Goal: Task Accomplishment & Management: Complete application form

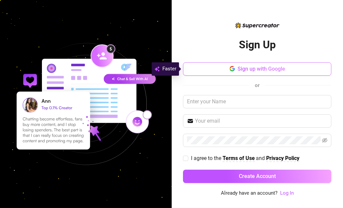
click at [256, 69] on span "Sign up with Google" at bounding box center [262, 69] width 48 height 6
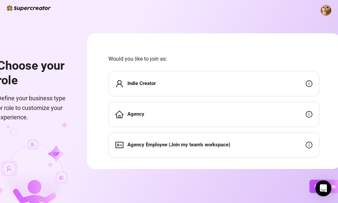
click at [208, 120] on div "Agency" at bounding box center [213, 113] width 211 height 25
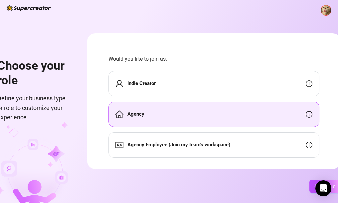
click at [307, 118] on div "Agency" at bounding box center [213, 113] width 211 height 25
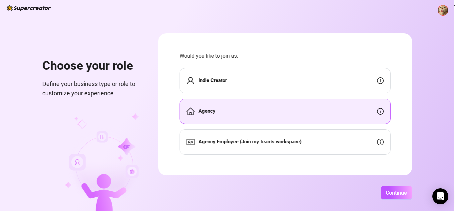
scroll to position [4, 0]
click at [343, 195] on span "Continue" at bounding box center [395, 192] width 21 height 6
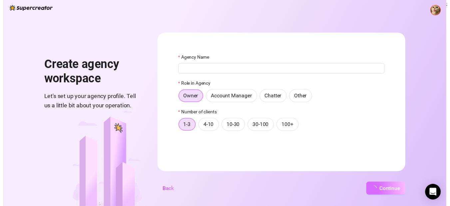
scroll to position [0, 0]
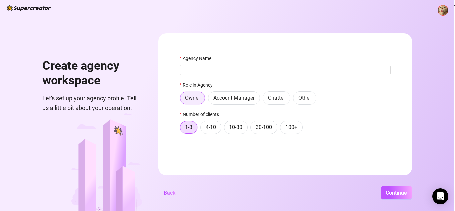
click at [188, 97] on span "Owner" at bounding box center [192, 98] width 15 height 6
click at [182, 100] on input "Owner" at bounding box center [182, 100] width 0 height 0
click at [210, 66] on input "Agency Name" at bounding box center [284, 70] width 211 height 11
type input "k"
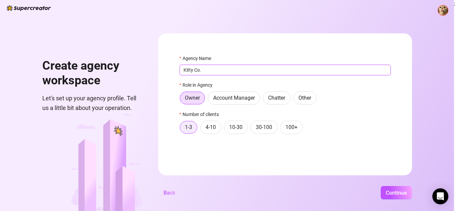
type input "Kitty Co."
click at [186, 128] on span "1-3" at bounding box center [188, 127] width 7 height 6
click at [182, 129] on input "1-3" at bounding box center [182, 129] width 0 height 0
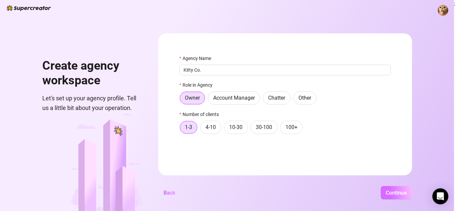
click at [343, 191] on button "Continue" at bounding box center [395, 192] width 31 height 13
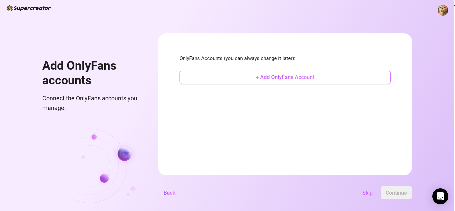
click at [278, 76] on span "+ Add OnlyFans Account" at bounding box center [285, 77] width 59 height 6
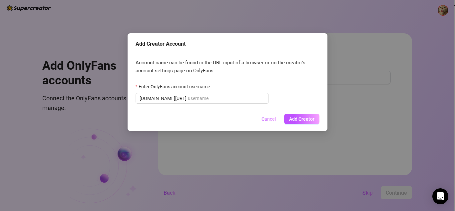
click at [272, 121] on span "Cancel" at bounding box center [268, 118] width 15 height 5
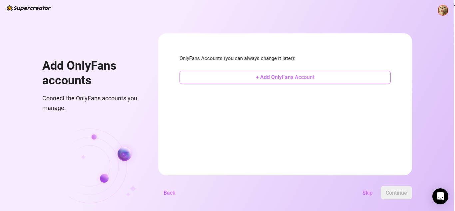
click at [293, 75] on span "+ Add OnlyFans Account" at bounding box center [285, 77] width 59 height 6
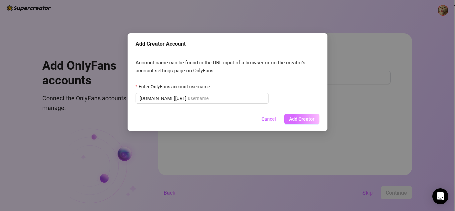
click at [294, 117] on span "Add Creator" at bounding box center [301, 118] width 25 height 5
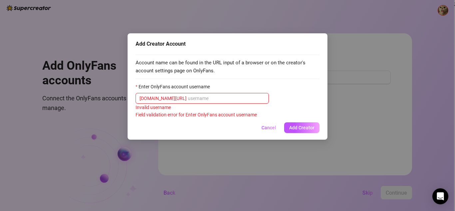
click at [200, 96] on input "Enter OnlyFans account username" at bounding box center [226, 98] width 77 height 7
click at [200, 115] on div "Field validation error for Enter OnlyFans account username" at bounding box center [227, 114] width 184 height 7
click at [230, 99] on input "Enter OnlyFans account username" at bounding box center [226, 98] width 77 height 7
paste input "ninakhalifaa"
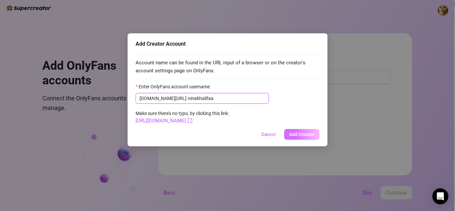
type input "ninakhalifaa"
click at [292, 133] on span "Add Creator" at bounding box center [301, 133] width 25 height 5
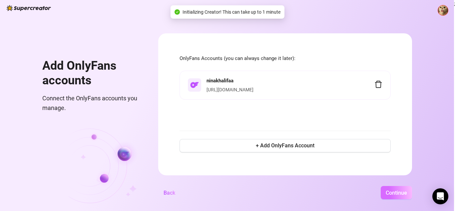
click at [343, 194] on span "Continue" at bounding box center [395, 192] width 21 height 6
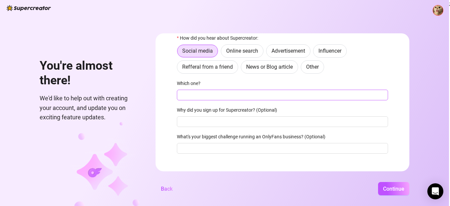
scroll to position [73, 0]
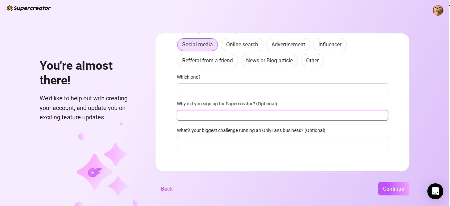
click at [276, 118] on input "Why did you sign up for Supercreator? (Optional)" at bounding box center [282, 115] width 211 height 11
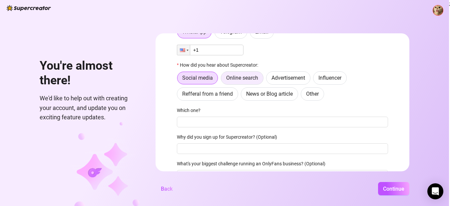
click at [258, 81] on span "Online search" at bounding box center [242, 78] width 32 height 6
click at [223, 80] on input "Online search" at bounding box center [223, 80] width 0 height 0
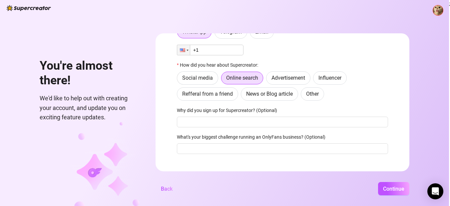
scroll to position [46, 0]
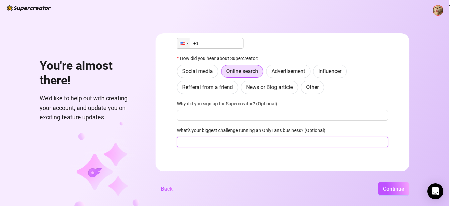
click at [258, 145] on input "What's your biggest challenge running an OnlyFans business? (Optional)" at bounding box center [282, 141] width 211 height 11
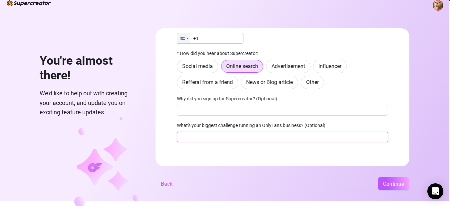
scroll to position [14, 0]
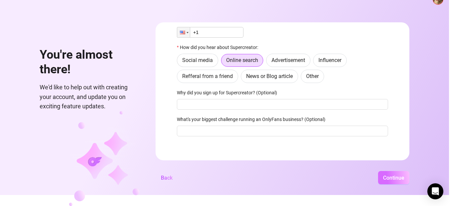
click at [343, 183] on button "Continue" at bounding box center [393, 177] width 31 height 13
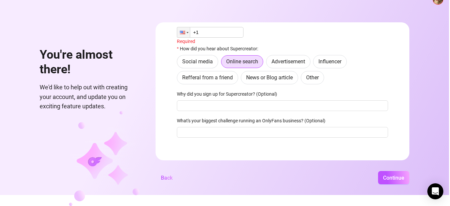
click at [223, 29] on input "+1" at bounding box center [210, 32] width 67 height 11
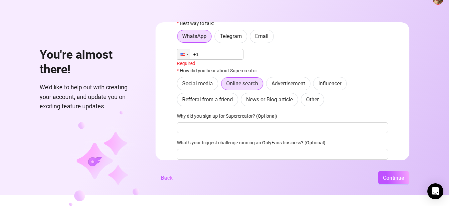
scroll to position [0, 0]
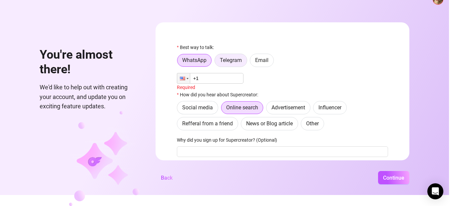
click at [233, 61] on label "Telegram" at bounding box center [230, 60] width 33 height 13
click at [216, 62] on input "Telegram" at bounding box center [216, 62] width 0 height 0
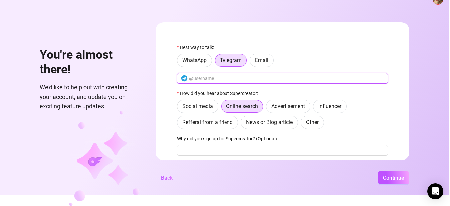
click at [219, 77] on input "text" at bounding box center [286, 78] width 195 height 7
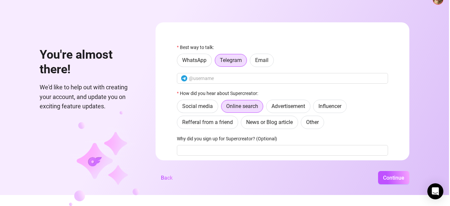
click at [208, 68] on div "Best way to talk: WhatsApp Telegram Email How did you hear about Supercreator: …" at bounding box center [282, 116] width 211 height 144
click at [272, 59] on label "Email" at bounding box center [262, 60] width 24 height 13
click at [252, 62] on input "Email" at bounding box center [252, 62] width 0 height 0
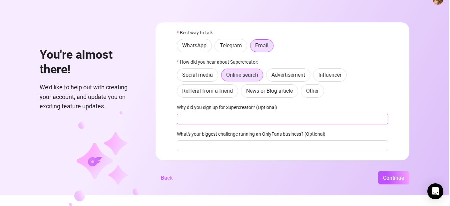
scroll to position [29, 0]
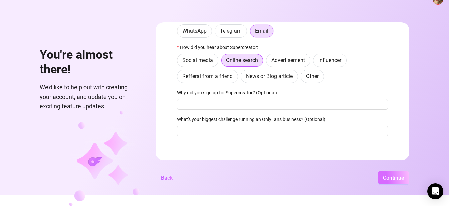
click at [343, 175] on span "Continue" at bounding box center [393, 177] width 21 height 6
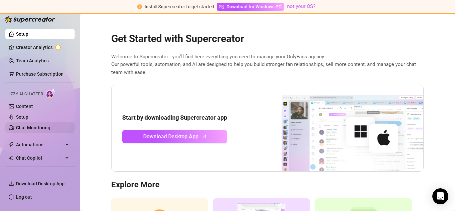
click at [28, 129] on link "Chat Monitoring" at bounding box center [33, 127] width 34 height 5
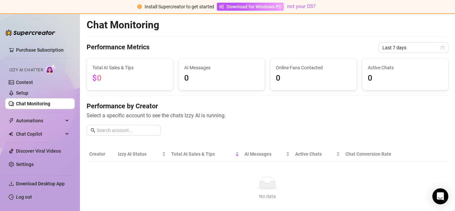
scroll to position [38, 0]
click at [53, 120] on span "Automations" at bounding box center [39, 120] width 47 height 11
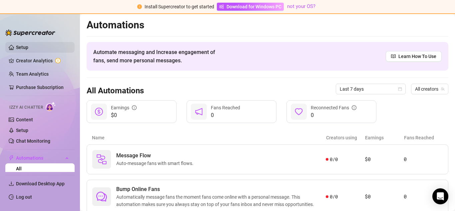
click at [28, 50] on link "Setup" at bounding box center [22, 47] width 12 height 5
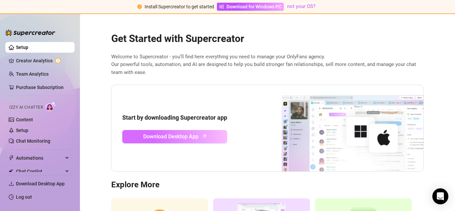
click at [201, 137] on icon "arrow-up" at bounding box center [204, 136] width 8 height 8
click at [200, 137] on icon "arrow-up" at bounding box center [204, 136] width 8 height 8
